Goal: Task Accomplishment & Management: Use online tool/utility

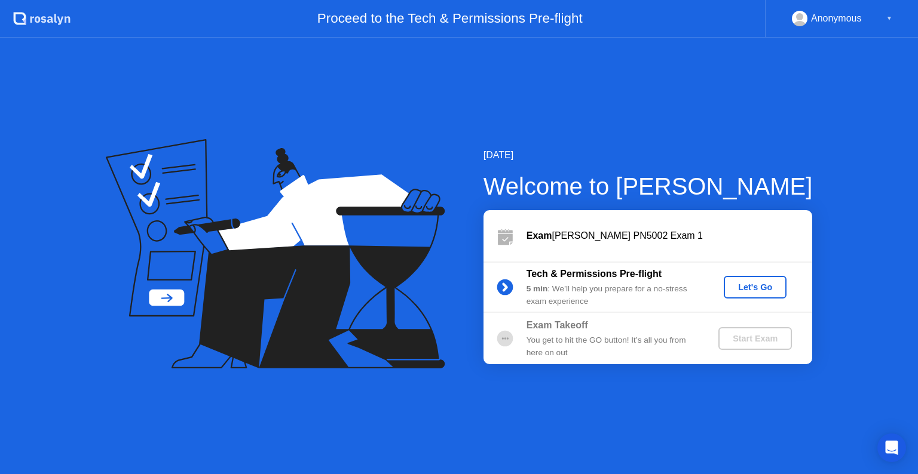
click at [675, 283] on div "5 min : We’ll help you prepare for a no-stress exam experience" at bounding box center [612, 295] width 172 height 25
click at [754, 290] on div "Let's Go" at bounding box center [754, 288] width 53 height 10
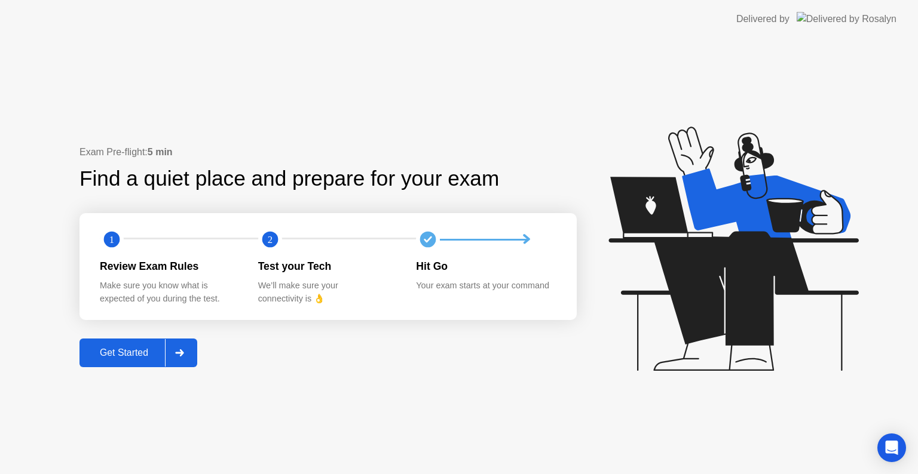
click at [185, 359] on div at bounding box center [179, 352] width 29 height 27
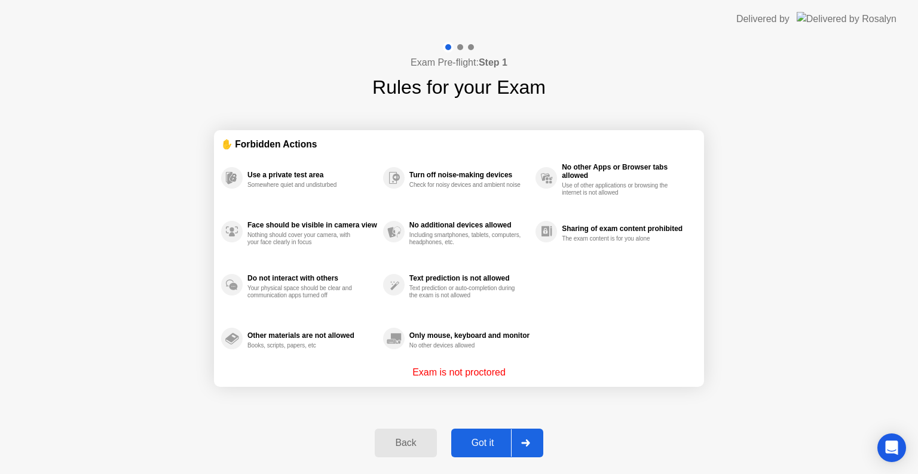
click at [482, 440] on div "Got it" at bounding box center [483, 443] width 56 height 11
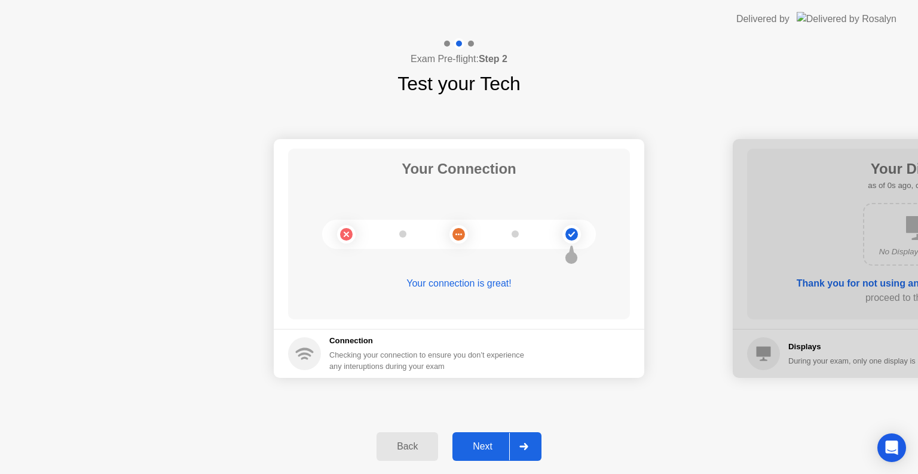
click at [482, 442] on div "Next" at bounding box center [482, 447] width 53 height 11
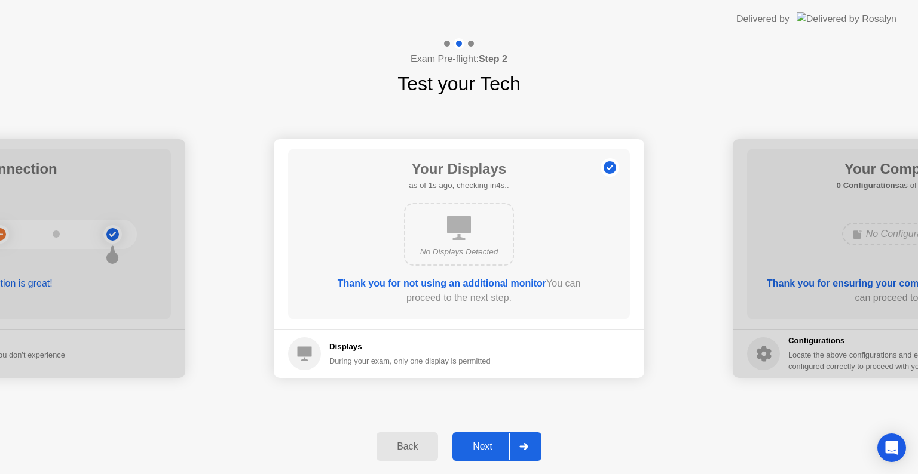
click at [482, 442] on div "Next" at bounding box center [482, 447] width 53 height 11
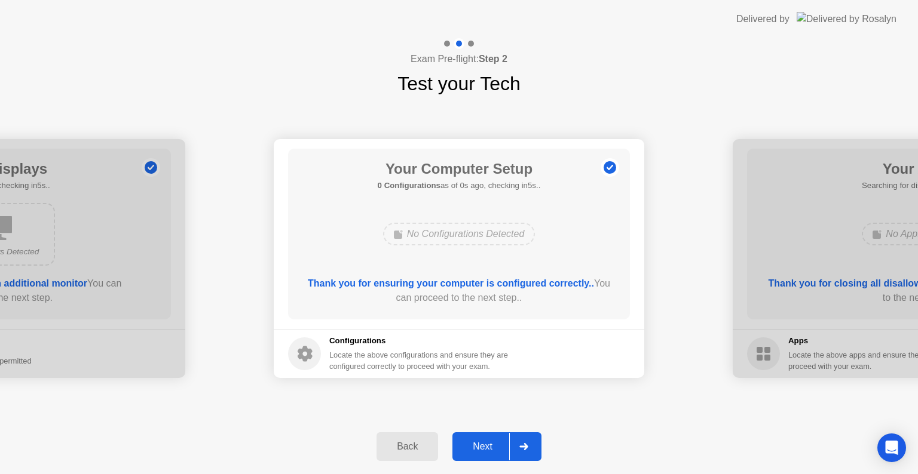
click at [482, 442] on div "Next" at bounding box center [482, 447] width 53 height 11
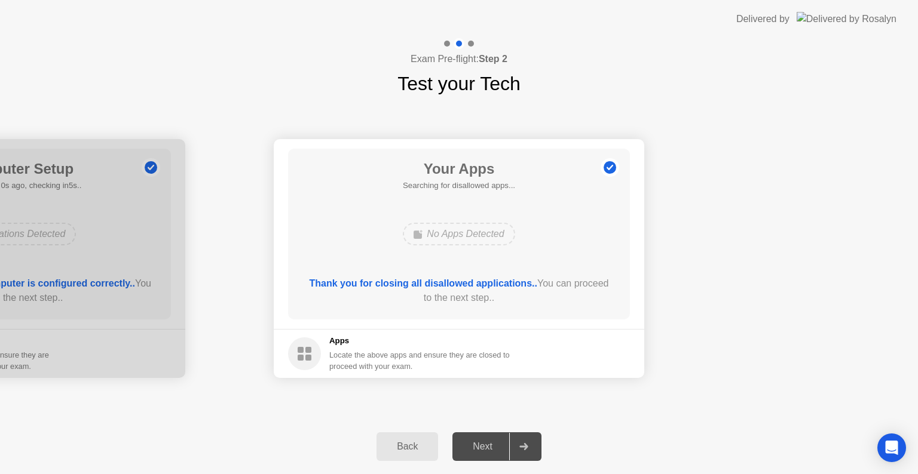
click at [482, 442] on div "Next" at bounding box center [482, 447] width 53 height 11
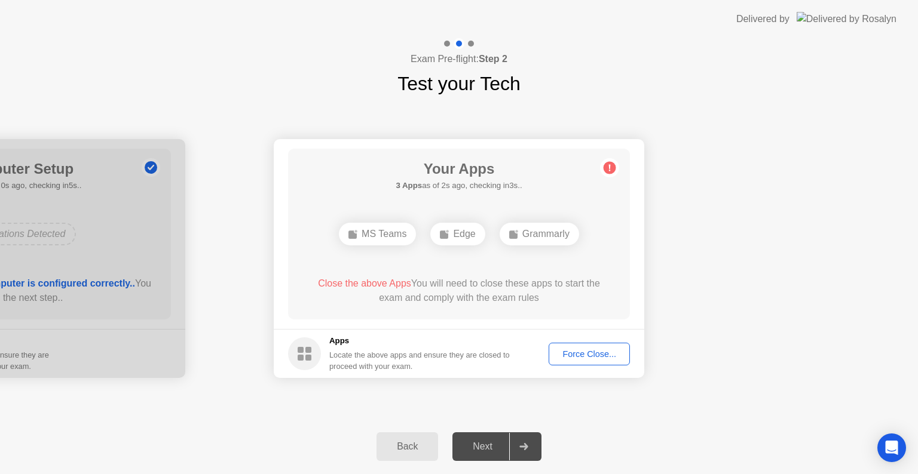
click at [585, 351] on div "Force Close..." at bounding box center [589, 355] width 73 height 10
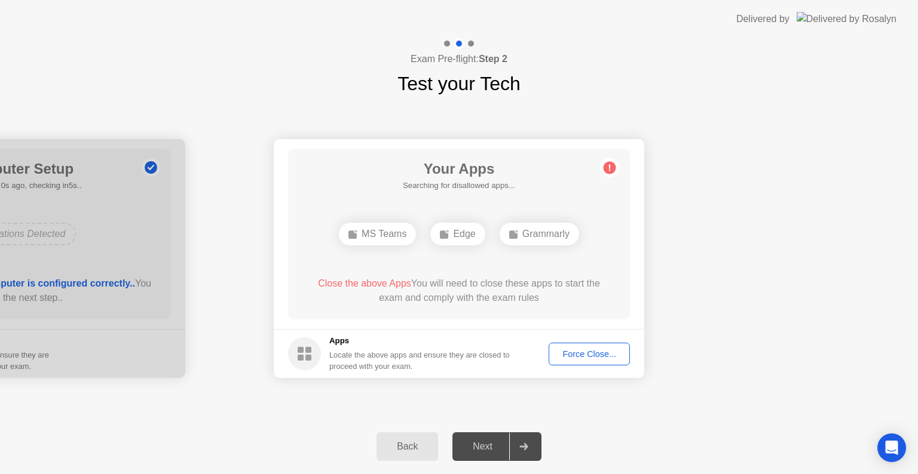
click at [595, 350] on div "Force Close..." at bounding box center [589, 355] width 73 height 10
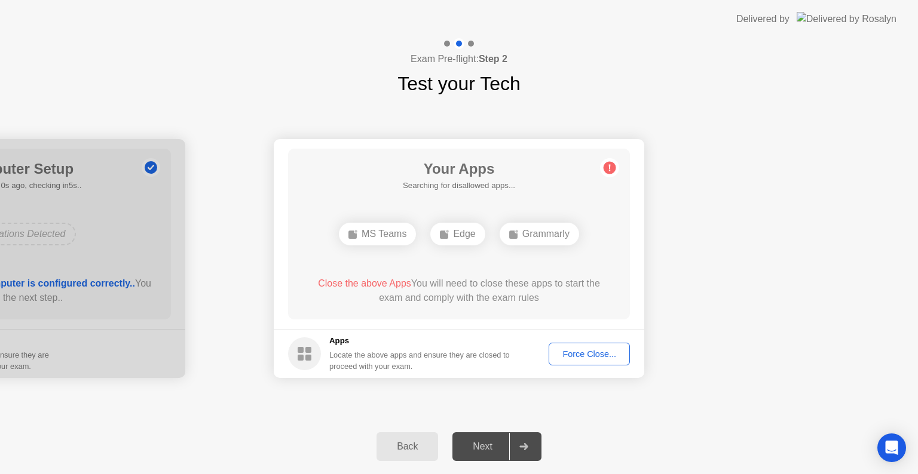
click at [573, 350] on div "Force Close..." at bounding box center [589, 355] width 73 height 10
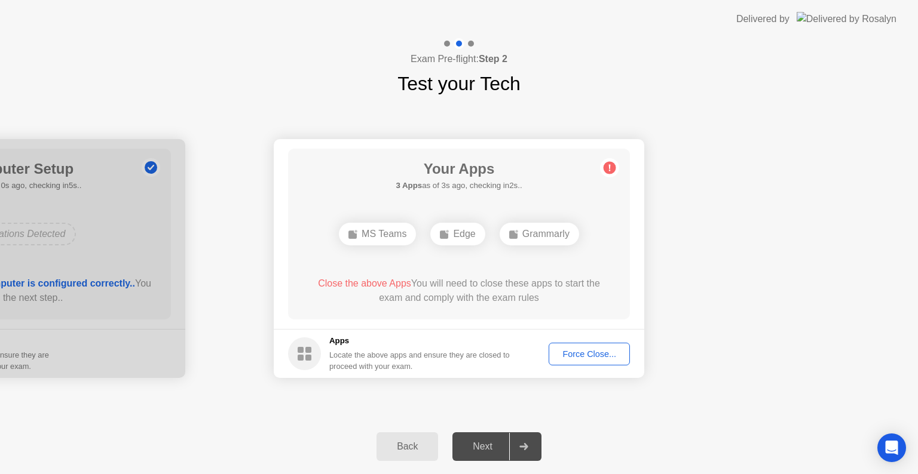
click at [507, 442] on div "Next" at bounding box center [482, 447] width 53 height 11
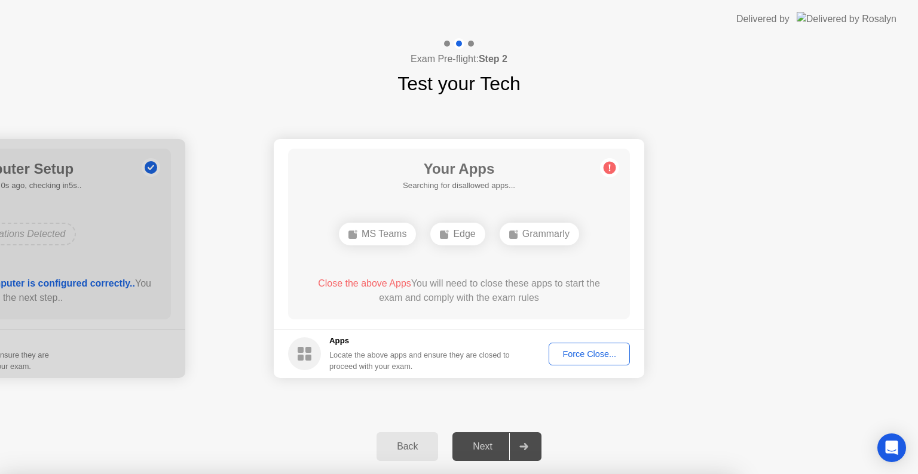
click at [528, 474] on div at bounding box center [459, 474] width 918 height 0
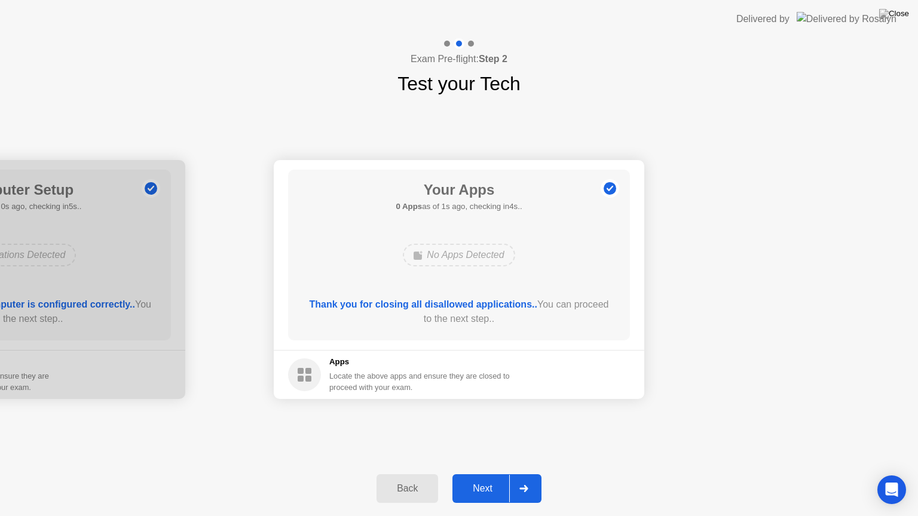
click at [492, 474] on button "Next" at bounding box center [496, 488] width 89 height 29
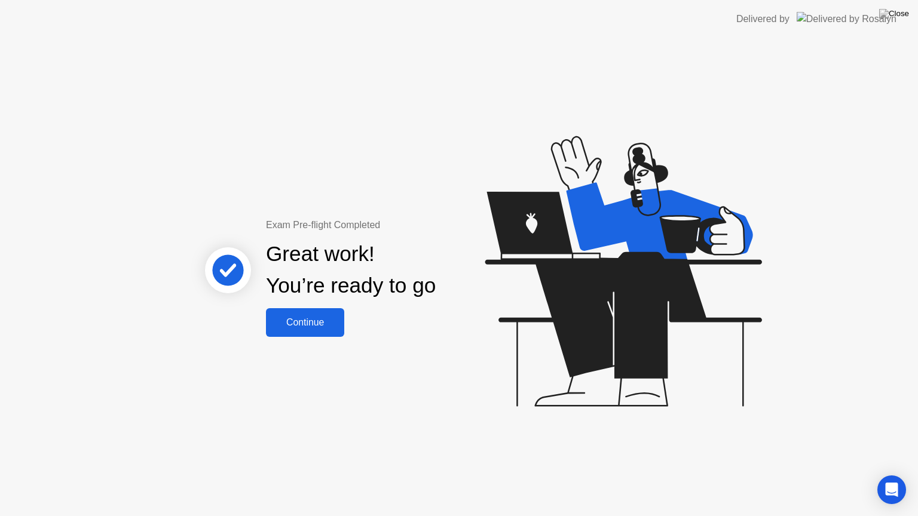
click at [315, 319] on div "Continue" at bounding box center [305, 322] width 71 height 11
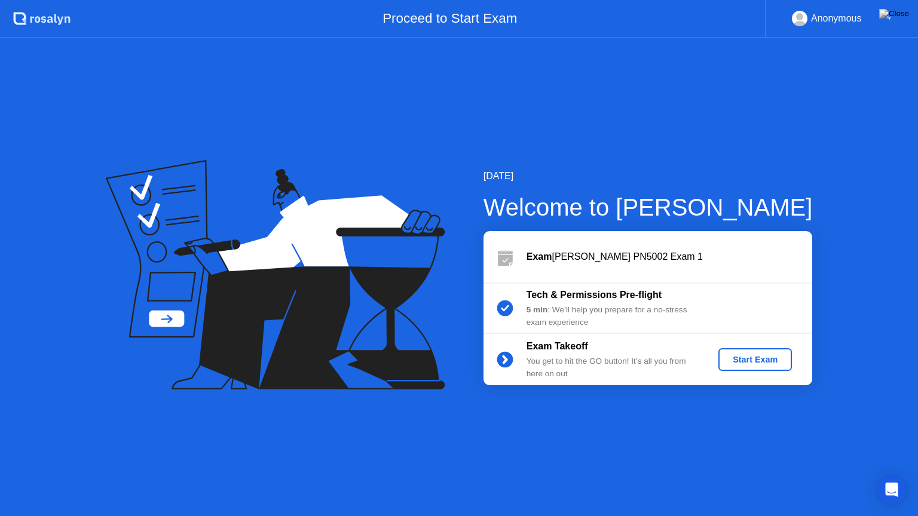
click at [760, 351] on button "Start Exam" at bounding box center [755, 359] width 74 height 23
